Goal: Information Seeking & Learning: Learn about a topic

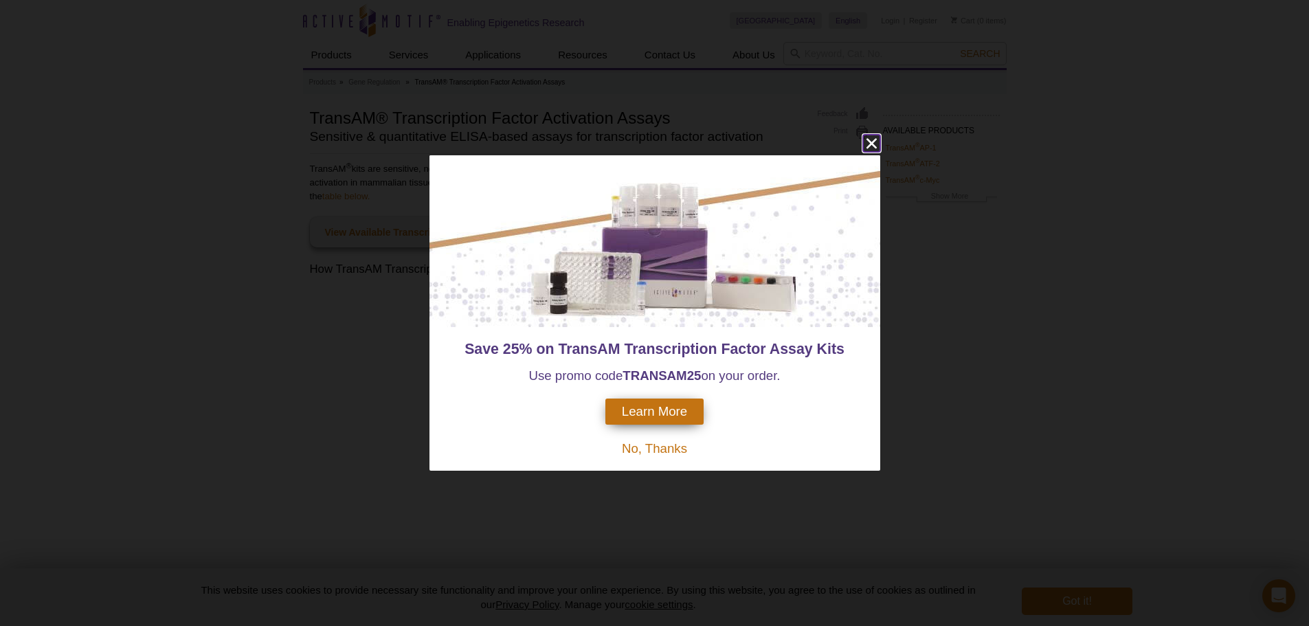
click at [870, 143] on icon "close" at bounding box center [871, 144] width 10 height 10
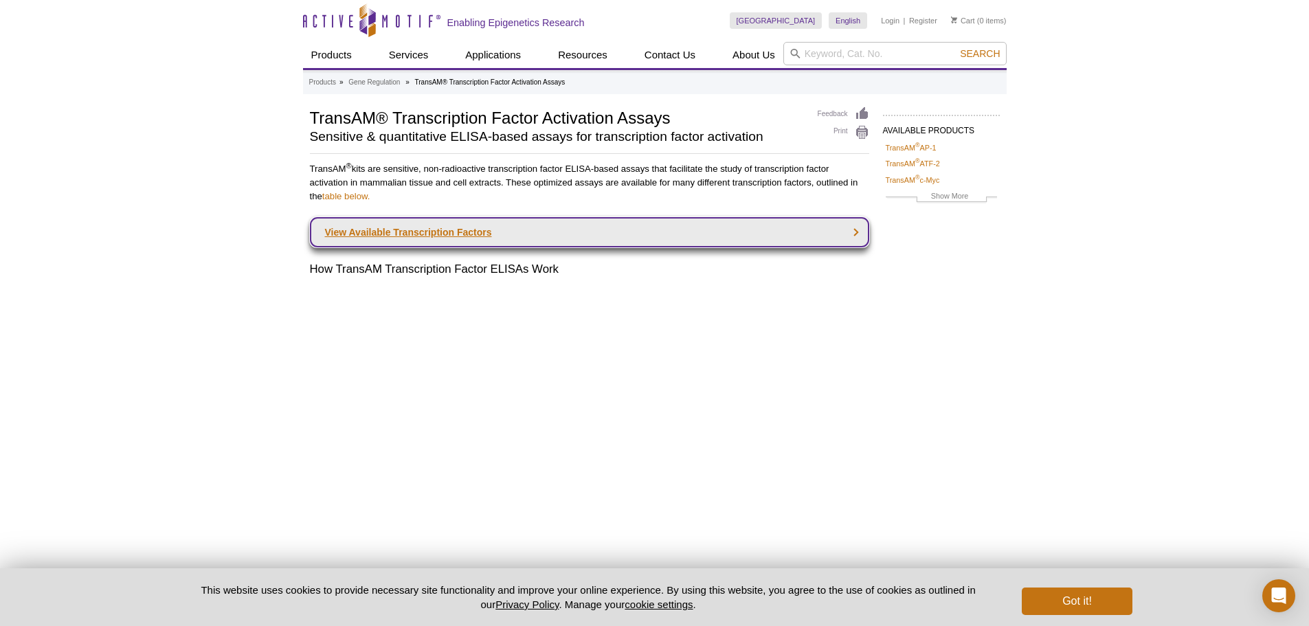
click at [849, 228] on link "View Available Transcription Factors" at bounding box center [589, 232] width 559 height 30
click at [482, 229] on link "View Available Transcription Factors" at bounding box center [589, 232] width 559 height 30
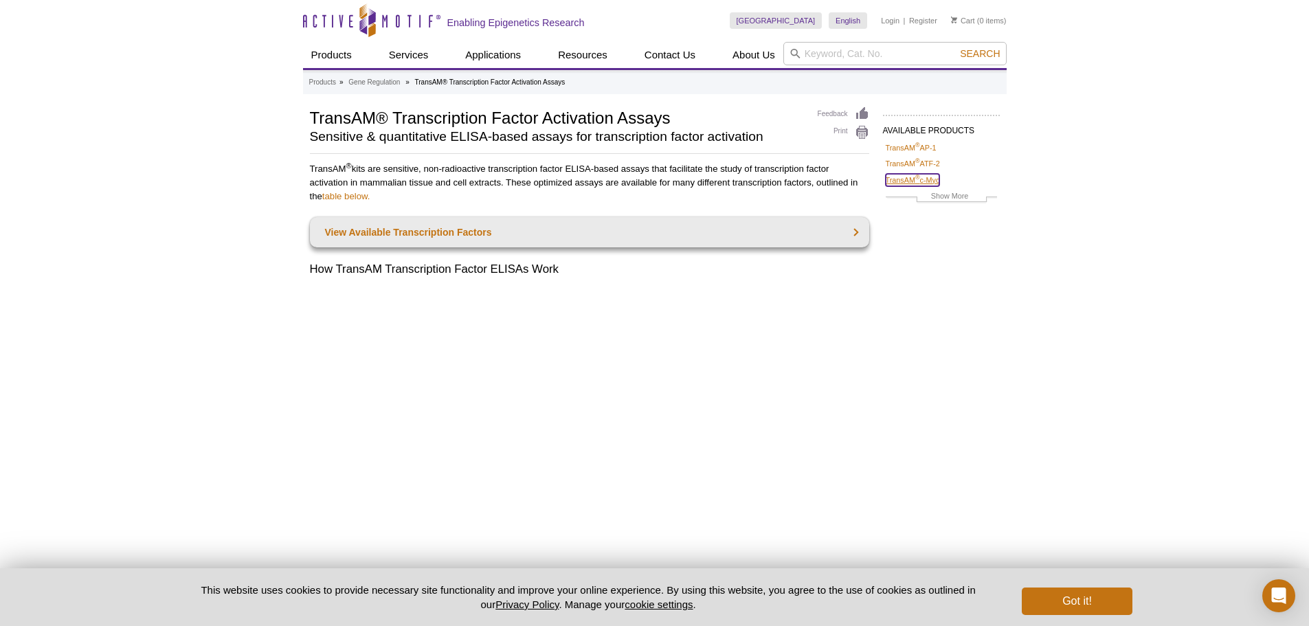
click at [922, 178] on link "TransAM ® c-Myc" at bounding box center [913, 180] width 54 height 12
